Goal: Find contact information: Find contact information

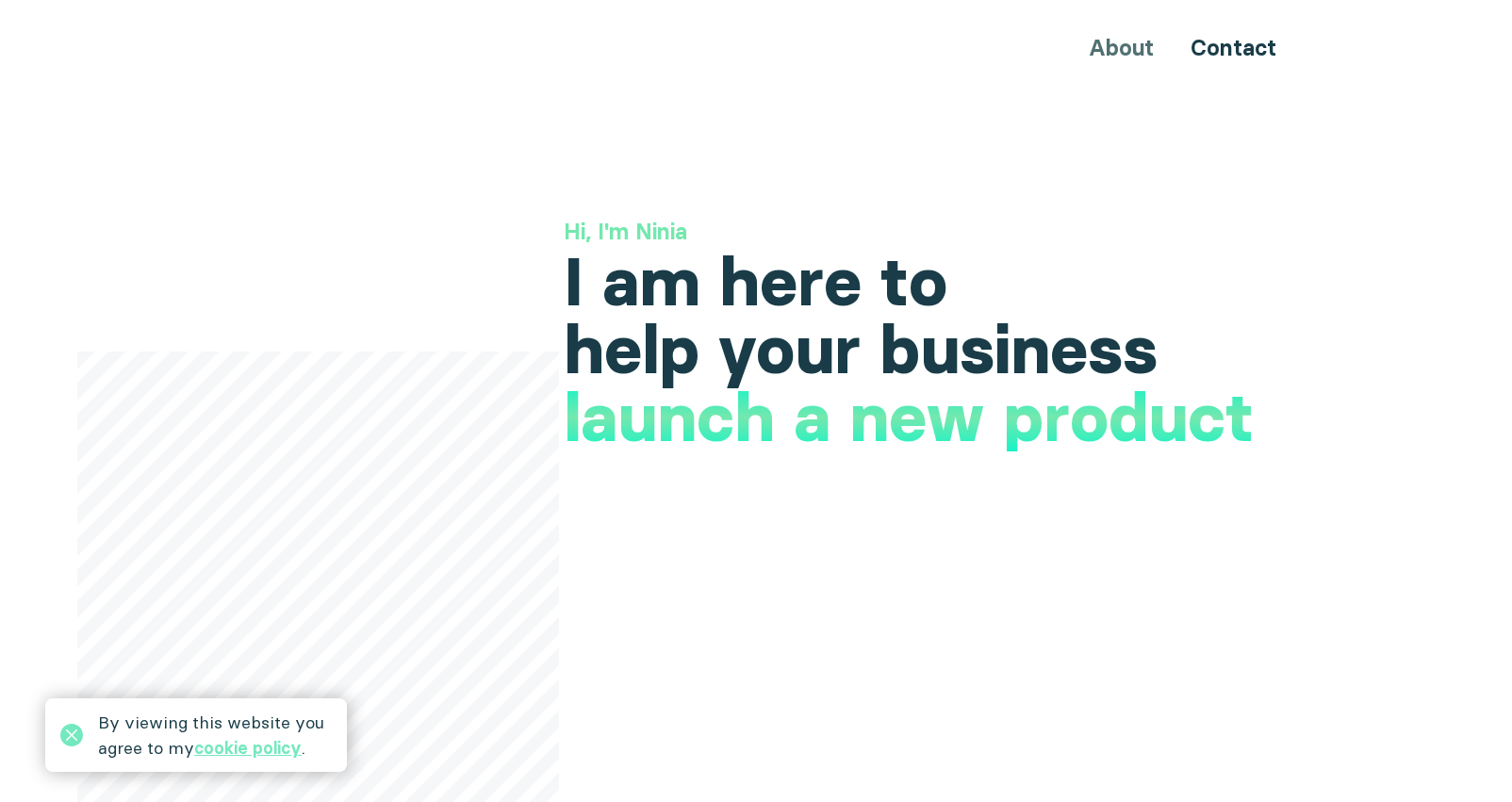
click at [1141, 57] on div "About Contact" at bounding box center [756, 47] width 1131 height 35
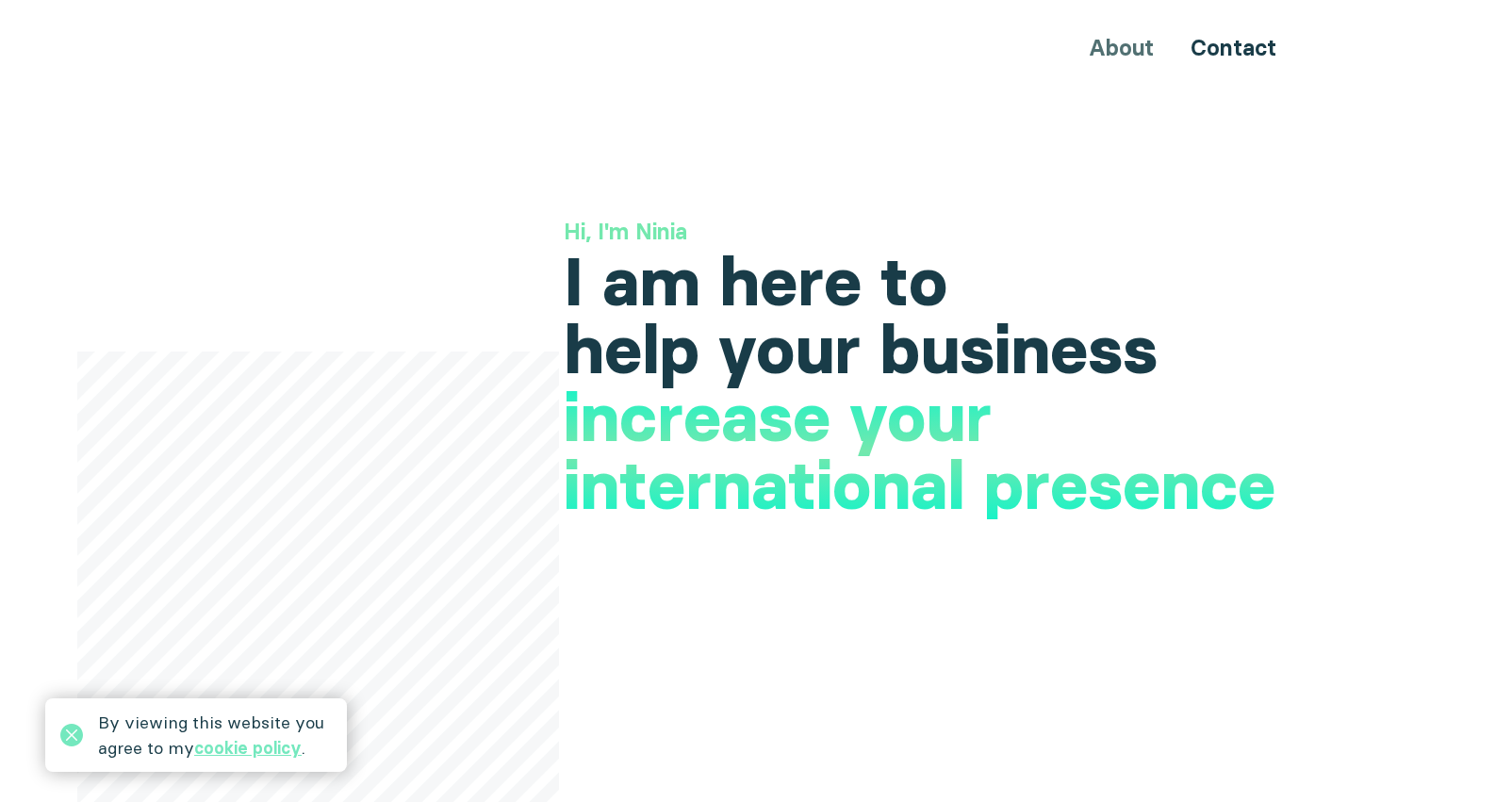
click at [1139, 50] on div "About Contact" at bounding box center [756, 47] width 1131 height 35
click at [1237, 46] on link "Contact" at bounding box center [1233, 47] width 85 height 27
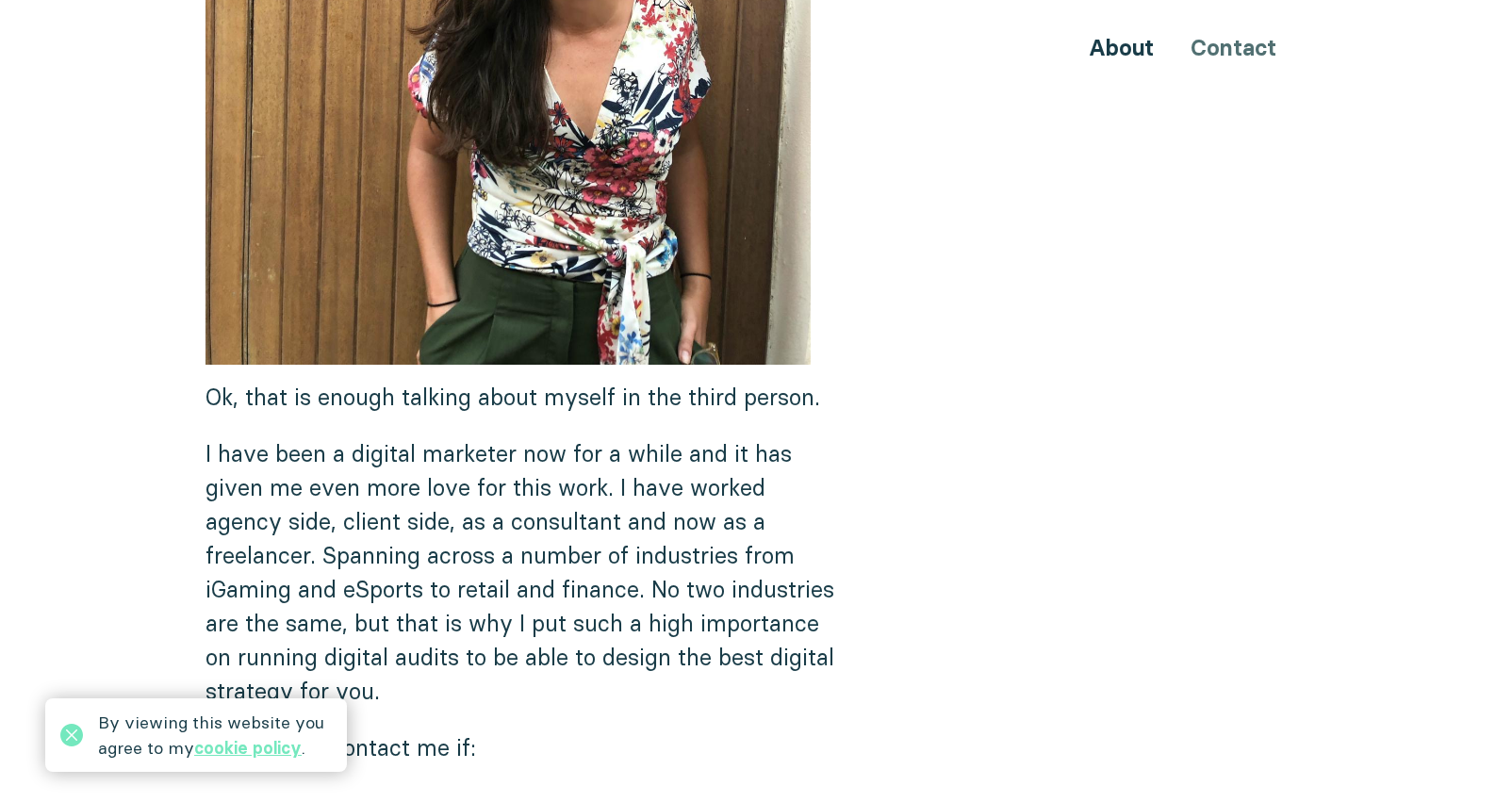
scroll to position [754, 0]
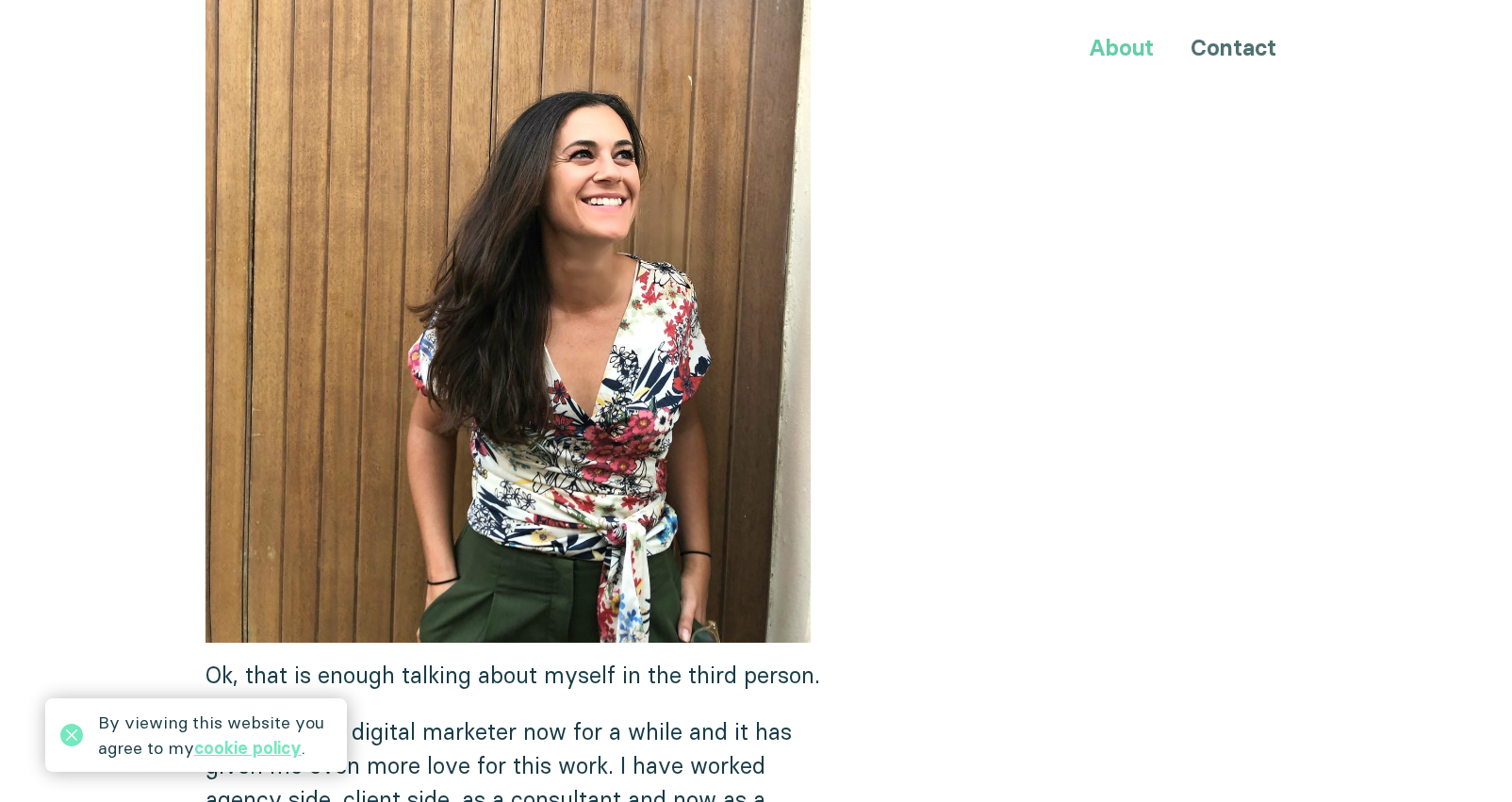
click at [1139, 53] on link "About" at bounding box center [1120, 47] width 65 height 27
